Goal: Download file/media

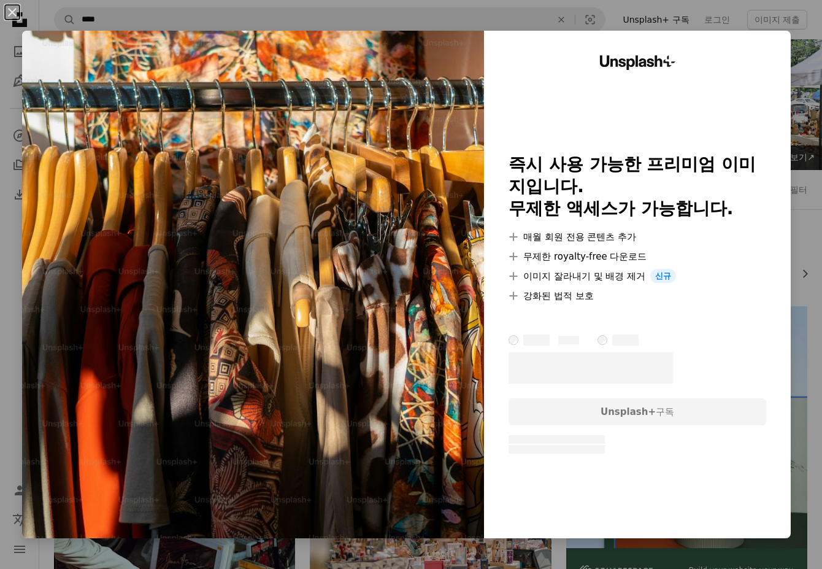
scroll to position [123, 0]
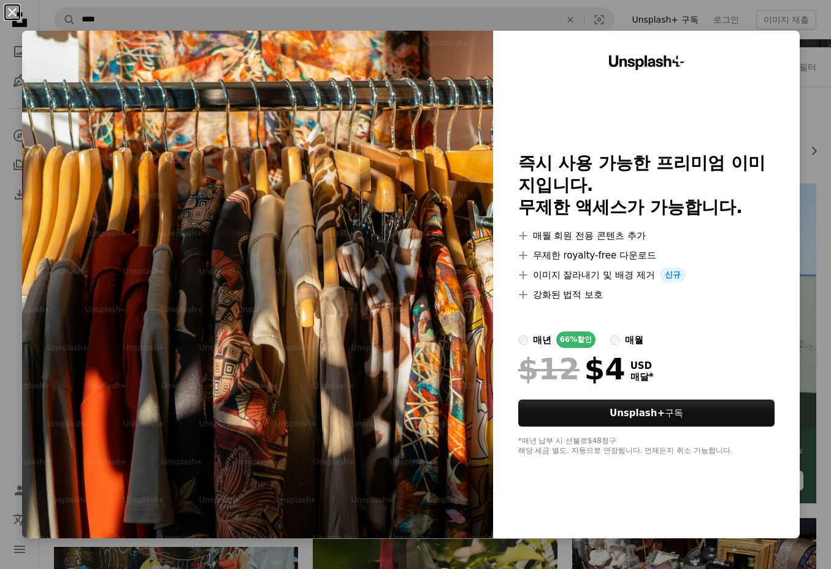
click at [17, 14] on button "An X shape" at bounding box center [12, 12] width 15 height 15
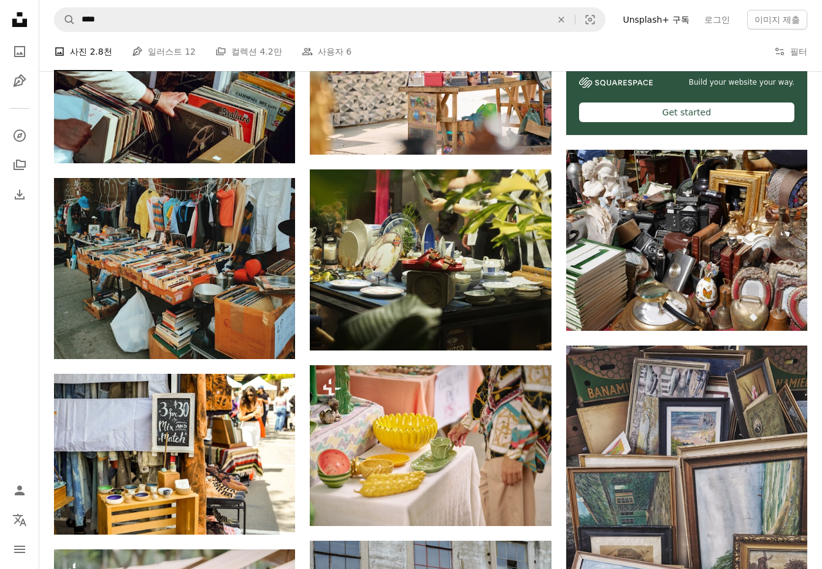
scroll to position [491, 0]
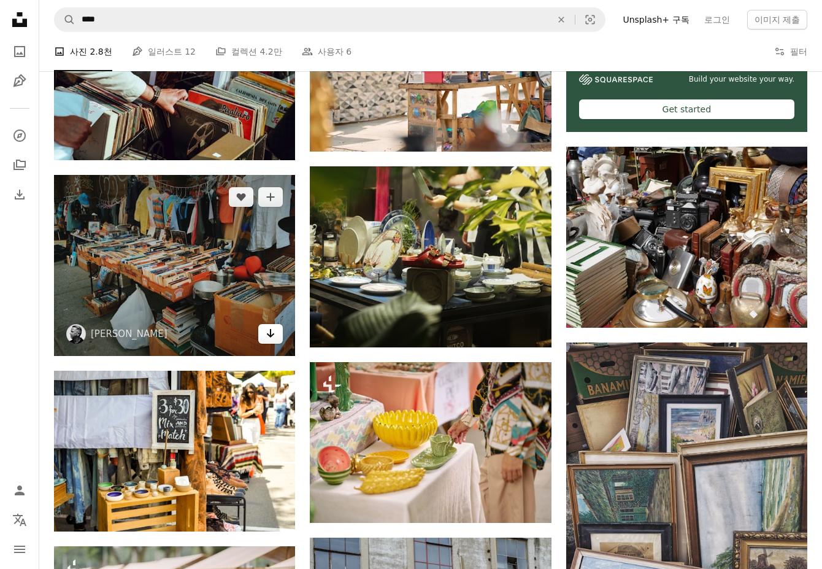
click at [270, 337] on icon "Arrow pointing down" at bounding box center [271, 333] width 10 height 15
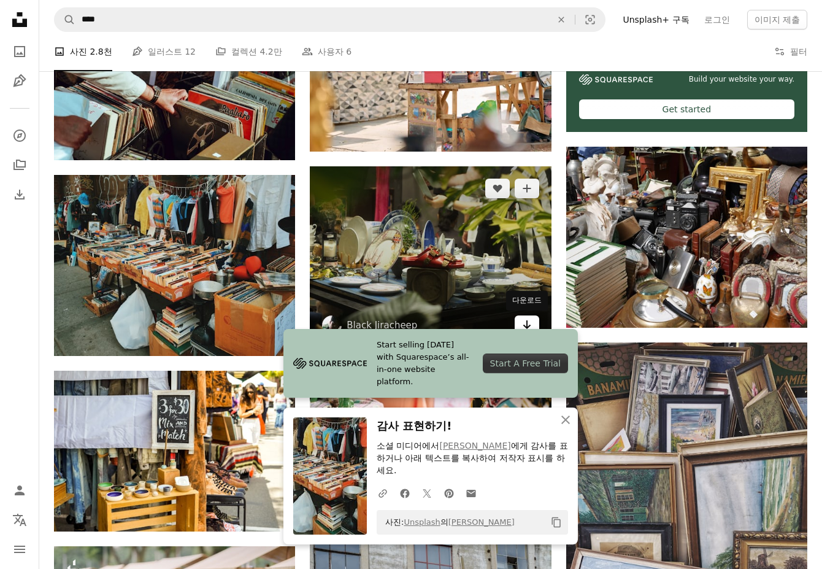
click at [523, 327] on icon "Arrow pointing down" at bounding box center [527, 324] width 10 height 15
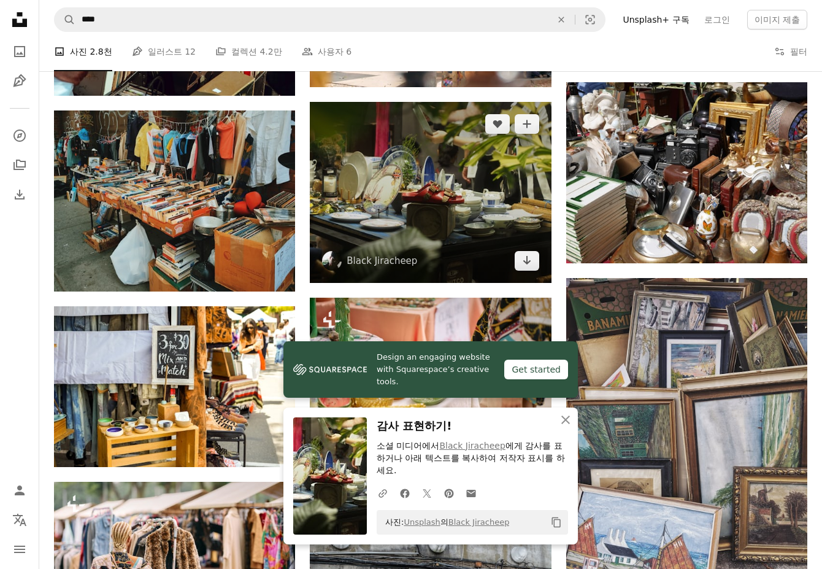
scroll to position [655, 0]
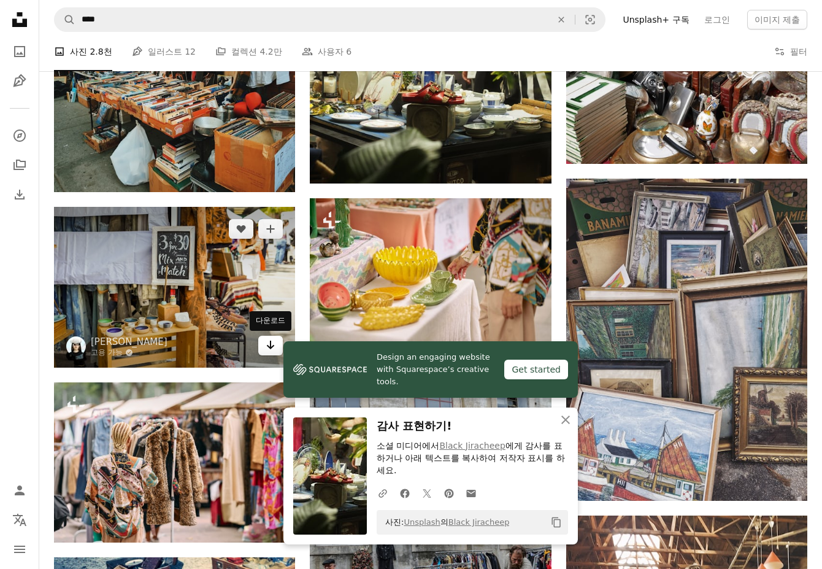
click at [265, 347] on link "Arrow pointing down" at bounding box center [270, 346] width 25 height 20
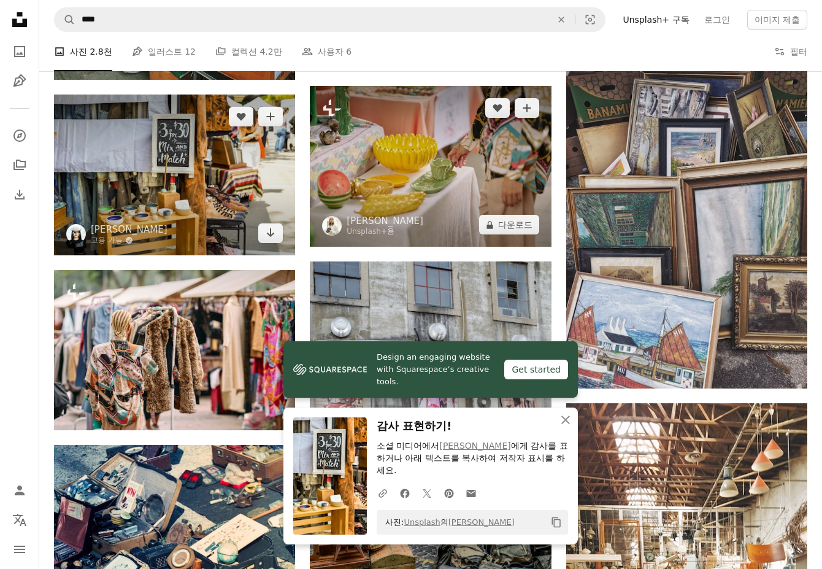
scroll to position [777, 0]
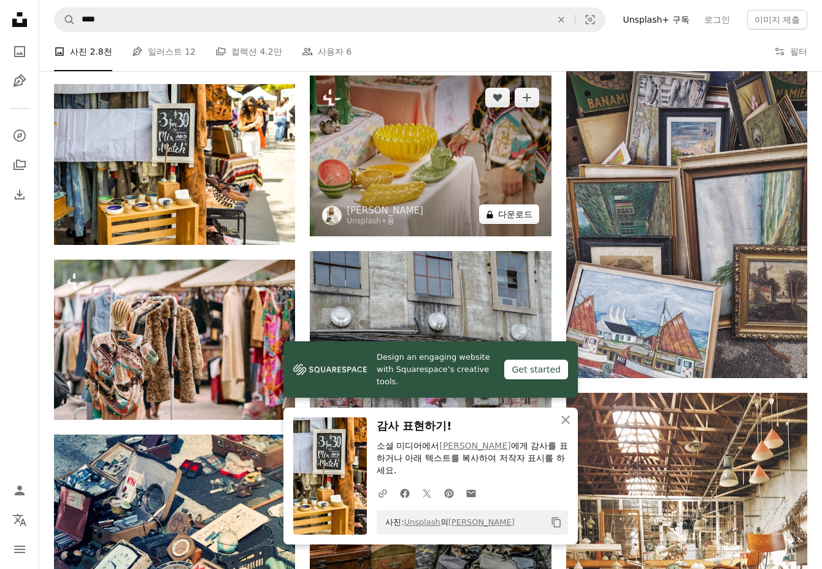
click at [495, 217] on button "A lock 다운로드" at bounding box center [509, 214] width 60 height 20
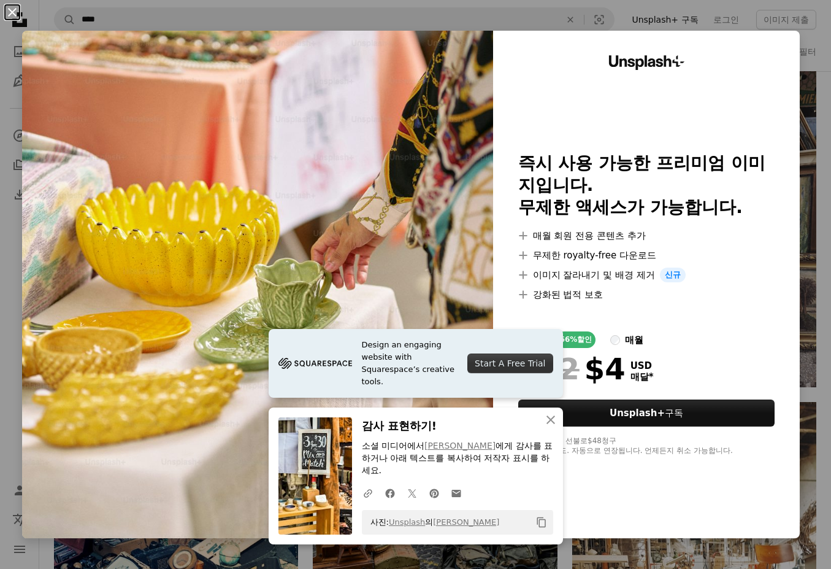
click at [10, 12] on button "An X shape" at bounding box center [12, 12] width 15 height 15
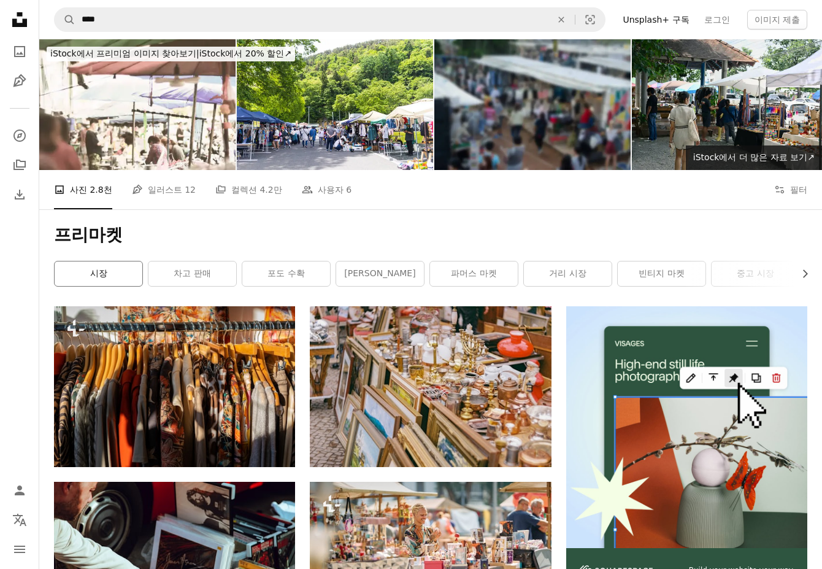
click at [113, 274] on link "시장" at bounding box center [99, 273] width 88 height 25
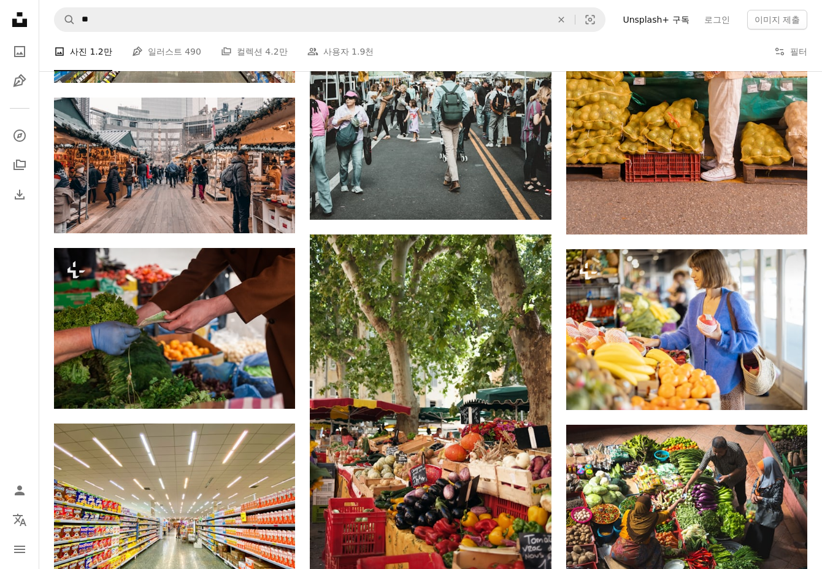
scroll to position [900, 0]
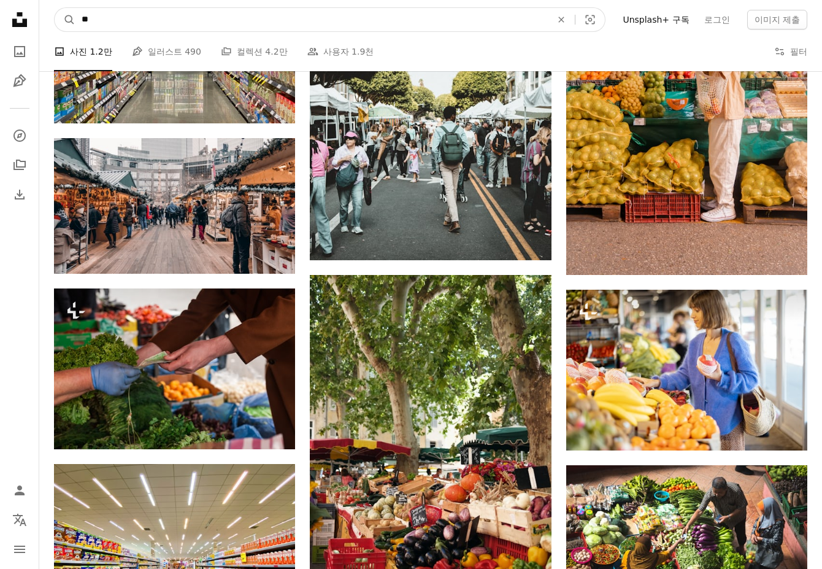
click at [112, 18] on input "**" at bounding box center [311, 19] width 472 height 23
type input "*"
type input "****"
click at [55, 8] on button "A magnifying glass" at bounding box center [65, 19] width 21 height 23
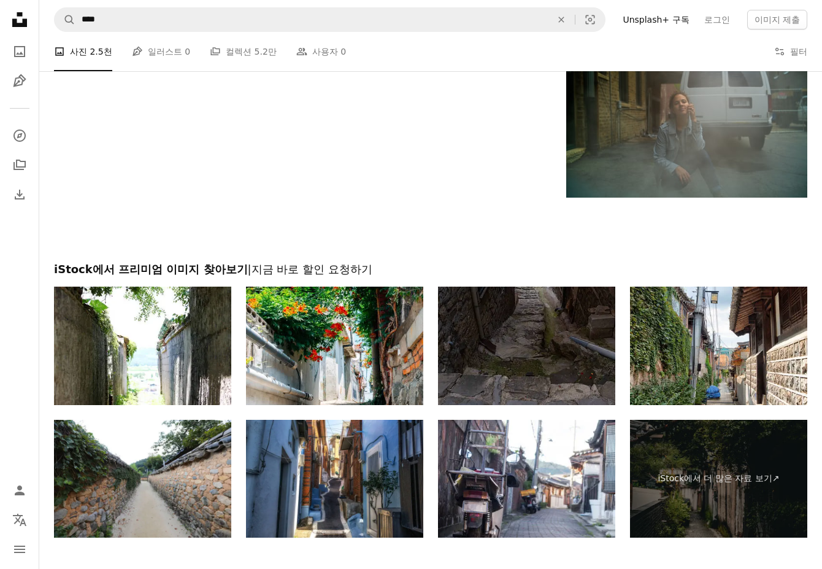
scroll to position [2576, 0]
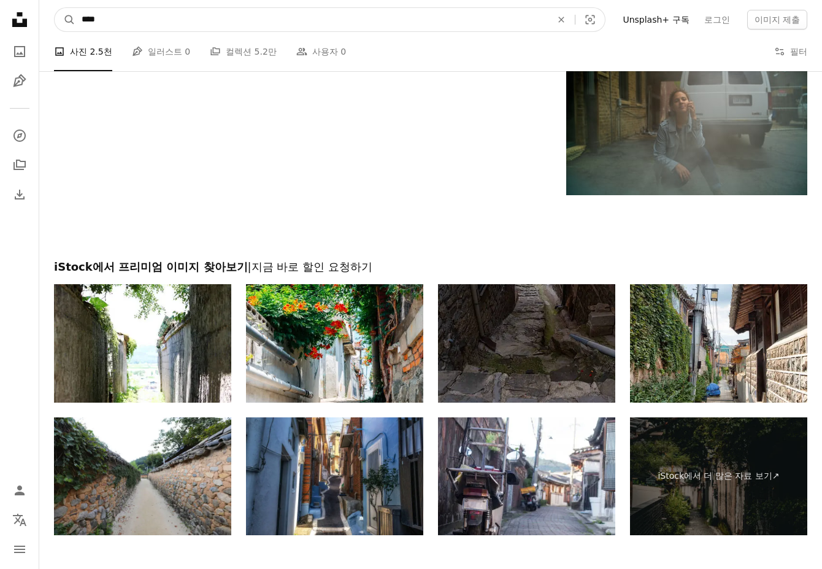
click at [206, 17] on input "****" at bounding box center [311, 19] width 472 height 23
type input "*"
type input "*****"
click button "A magnifying glass" at bounding box center [65, 19] width 21 height 23
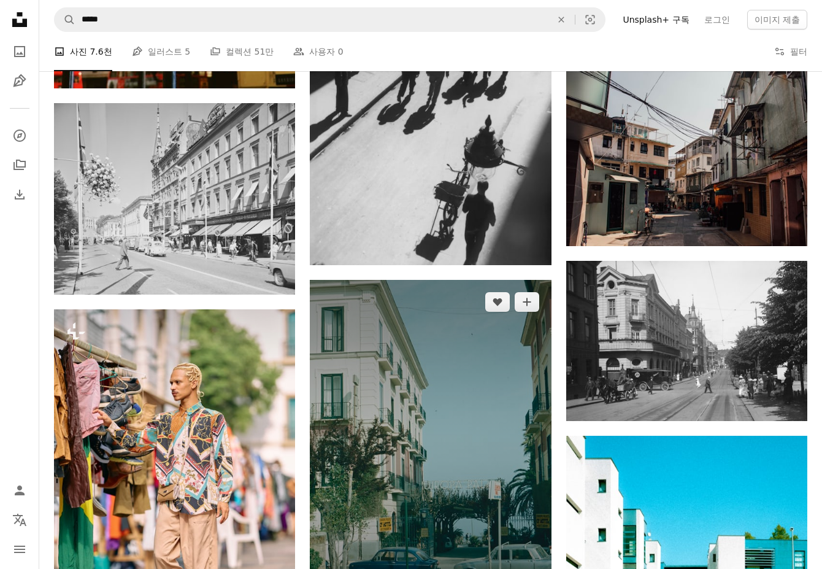
scroll to position [327, 0]
